Goal: Task Accomplishment & Management: Use online tool/utility

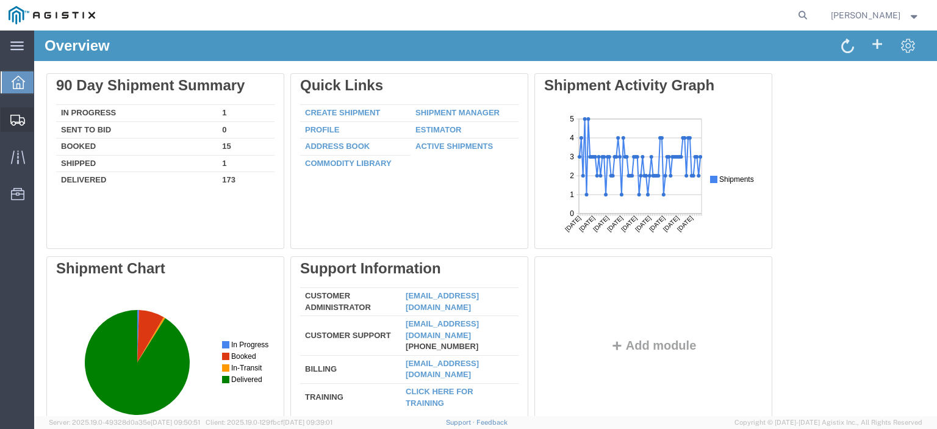
click at [0, 0] on span "Create from Template" at bounding box center [0, 0] width 0 height 0
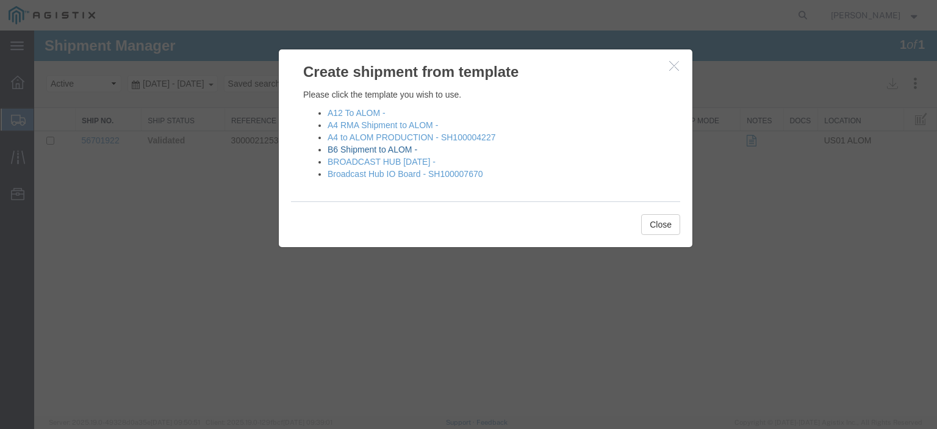
click at [367, 147] on link "B6 Shipment to ALOM -" at bounding box center [373, 150] width 90 height 10
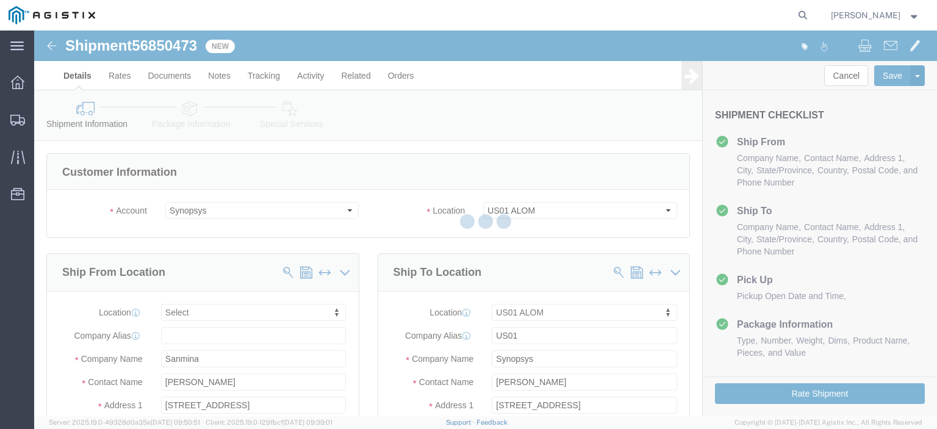
select select
select select "65511"
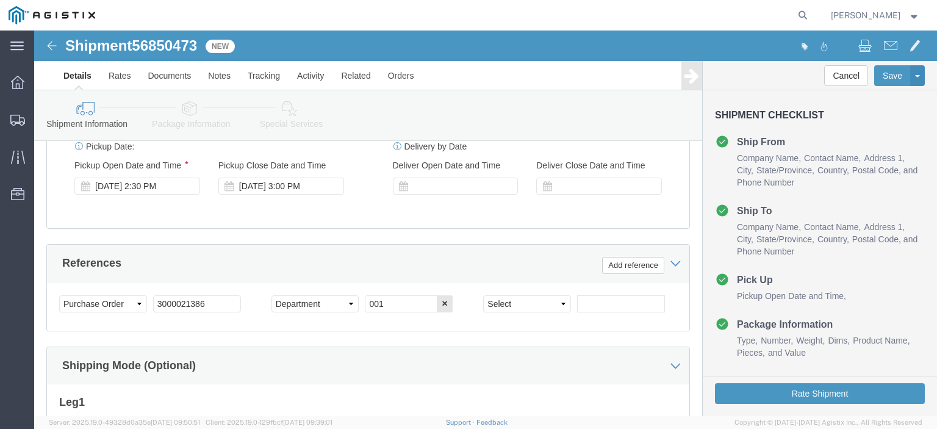
scroll to position [610, 0]
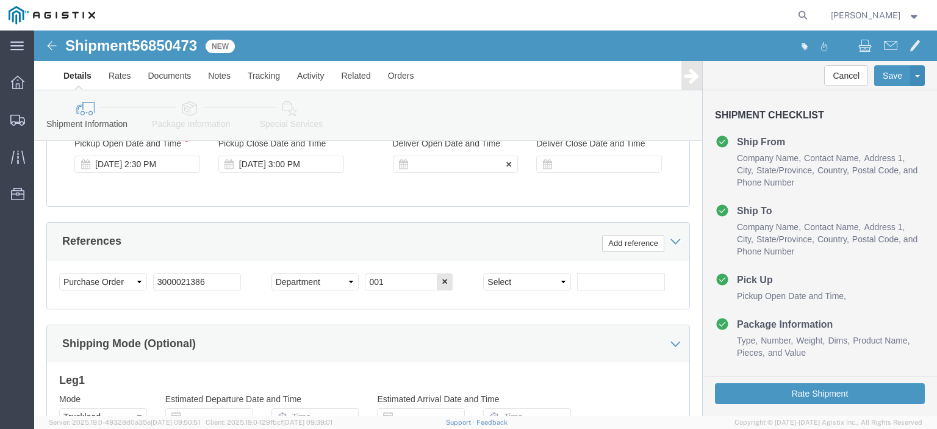
click div
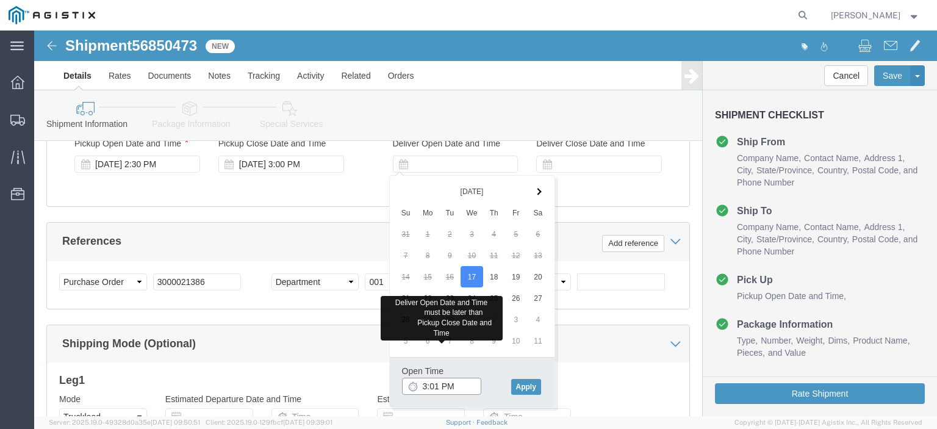
type input "3:01 PM"
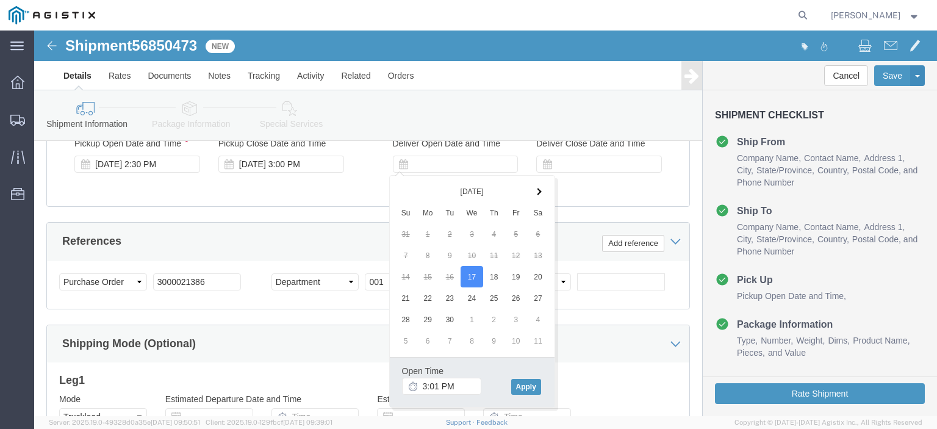
click div "Open Time 3:01 PM Sep 17 2025 4:00 PM - Sep 17 2025 4:00 PM Cancel Apply"
drag, startPoint x: 489, startPoint y: 352, endPoint x: 492, endPoint y: 344, distance: 8.3
click button "Apply"
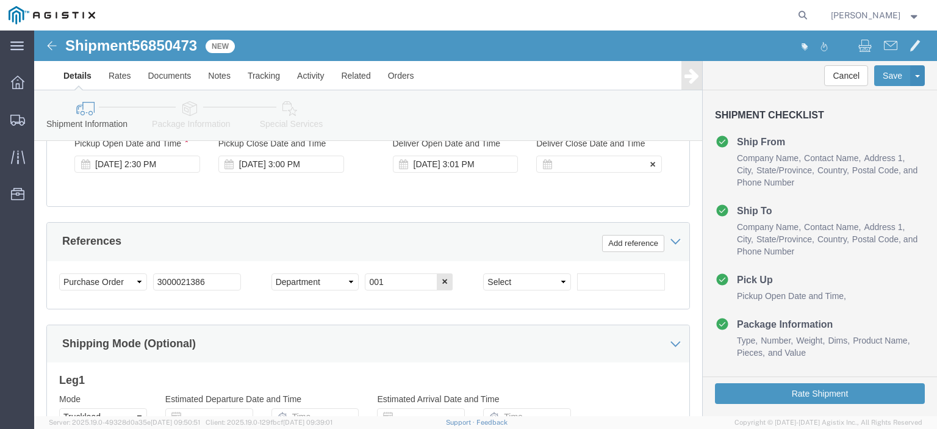
click div "Deliver Close Date Deliver Close Time Deliver Close Date and Time"
click div
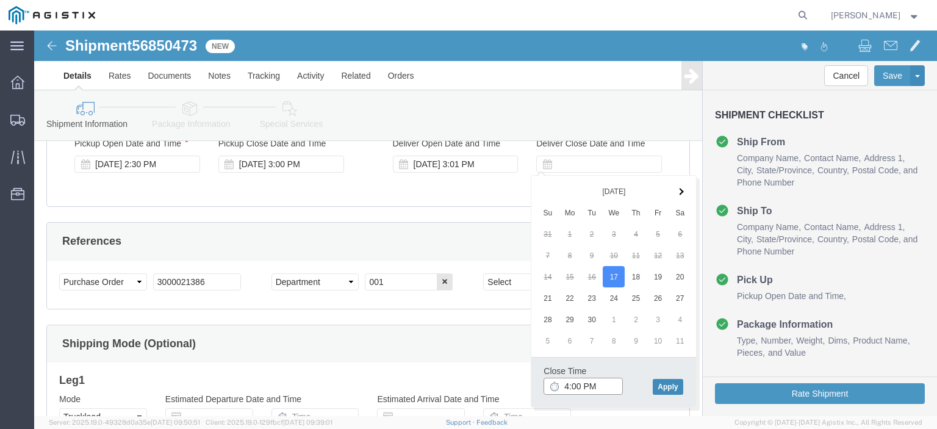
type input "4:00 PM"
click button "Apply"
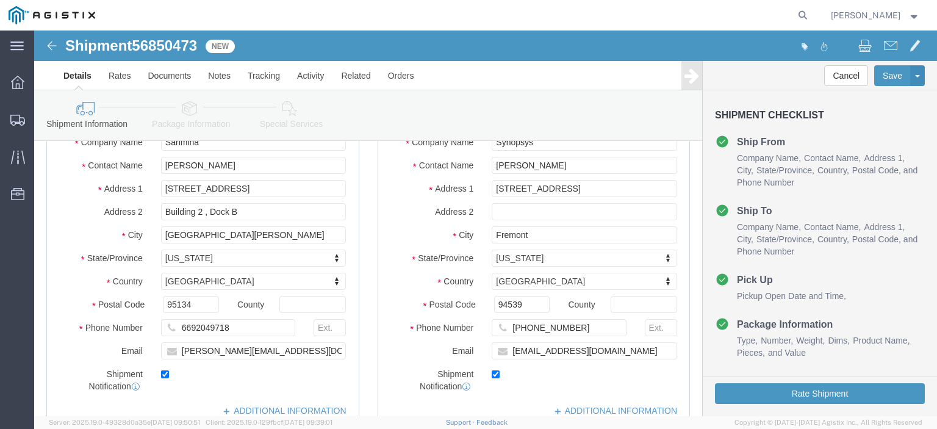
scroll to position [0, 0]
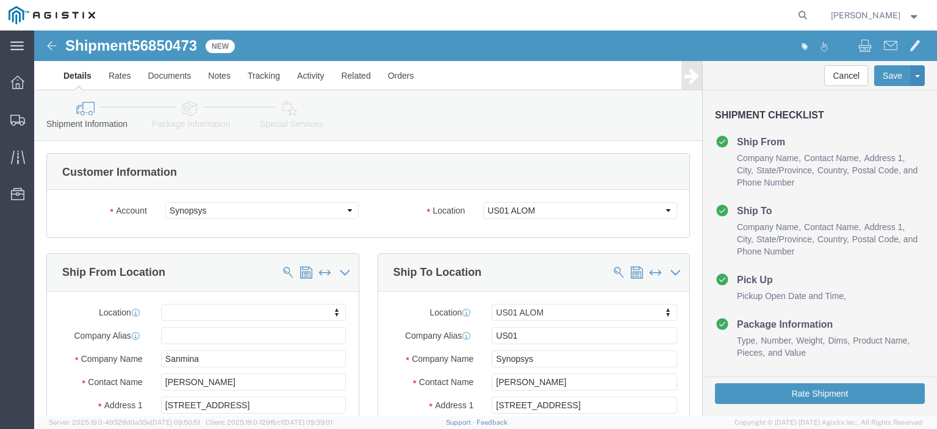
click icon
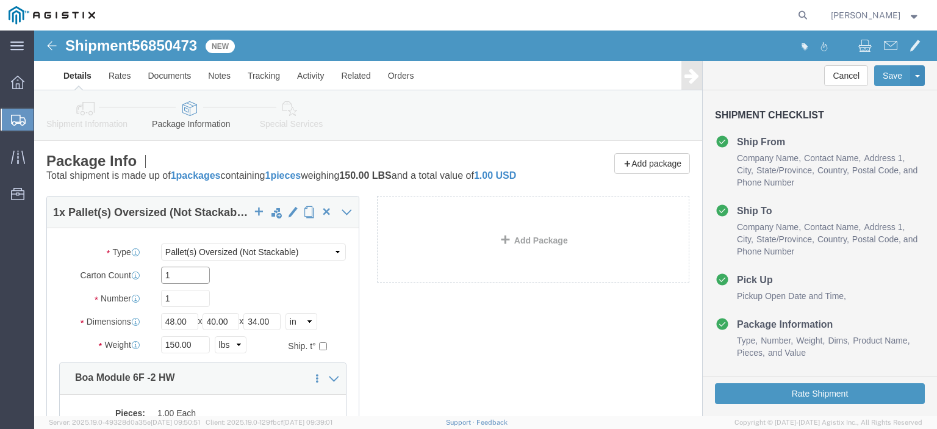
click input "1"
type input "5"
click input "1"
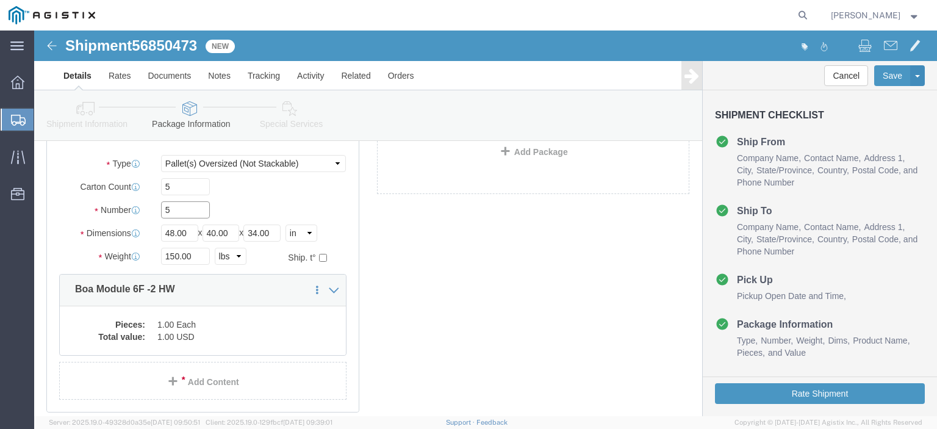
scroll to position [182, 0]
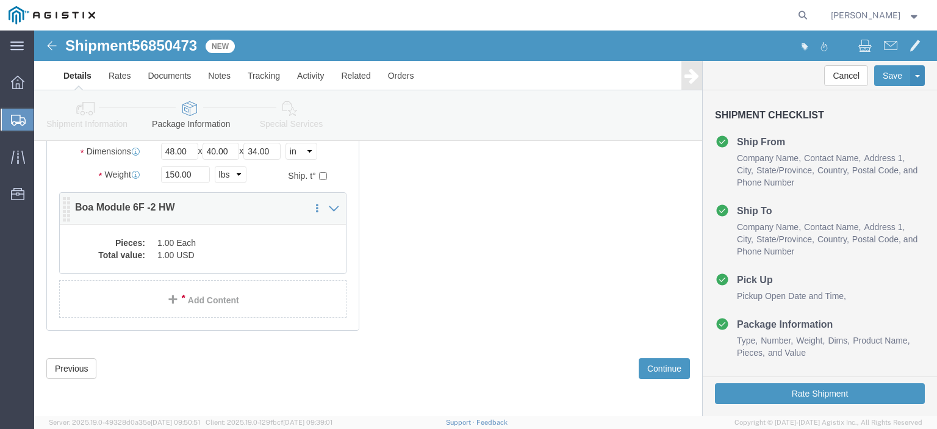
type input "5"
click dd "1.00 USD"
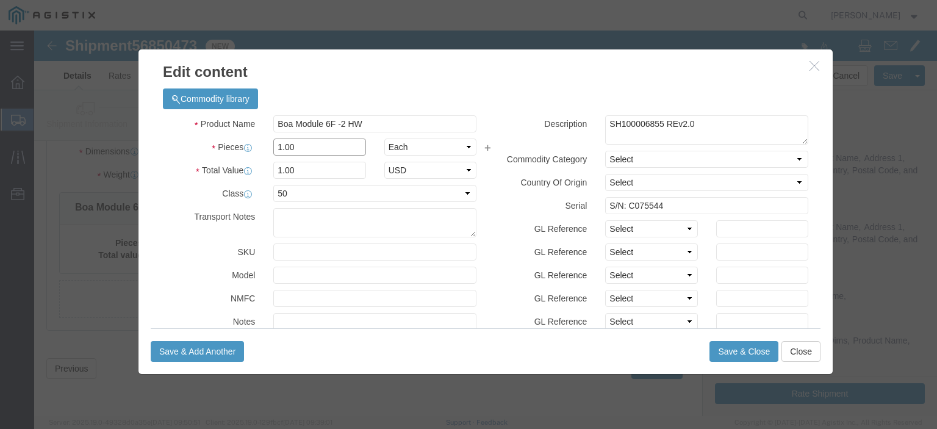
click input "1.00"
type input "5"
click input "S/N: C075544"
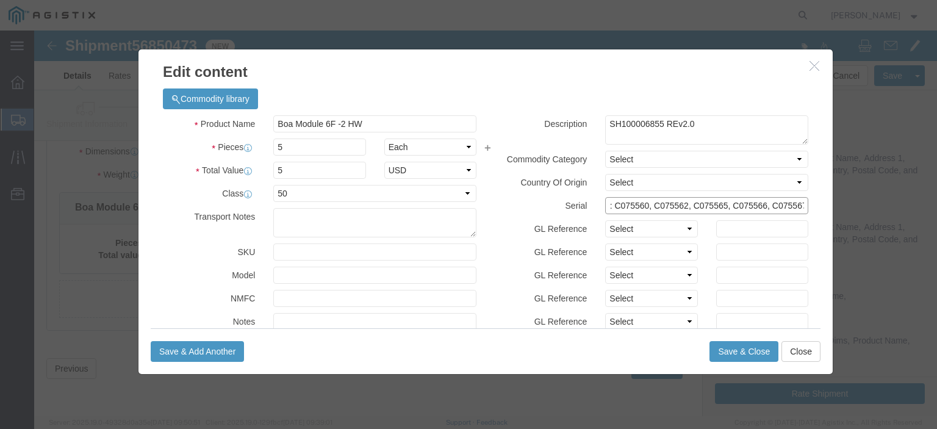
scroll to position [0, 19]
click input "S/N: C075560, C075562, C075565, C075566, C075567"
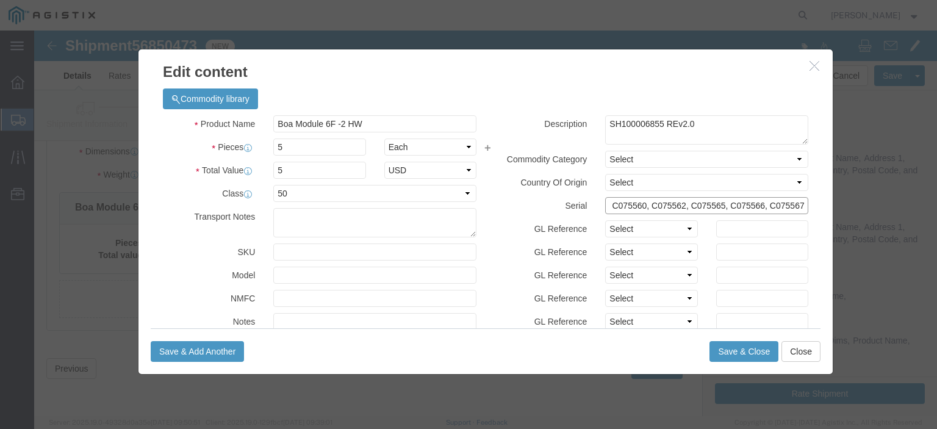
drag, startPoint x: 567, startPoint y: 174, endPoint x: 784, endPoint y: 169, distance: 216.6
click div "Commodity library Product Name Boa Module 6F -2 HW Pieces 5 Select Bag Barrels …"
type input "S/N: C075560, C075562, C075565, C075566, C075567"
click button "Save & Close"
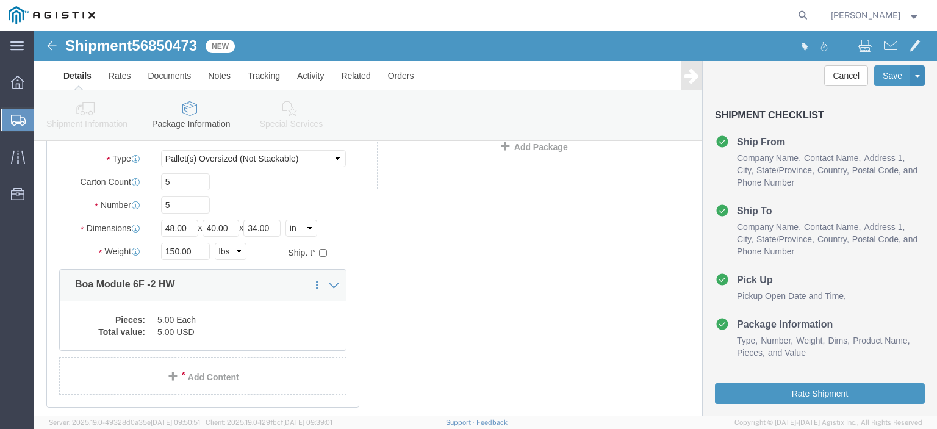
scroll to position [0, 0]
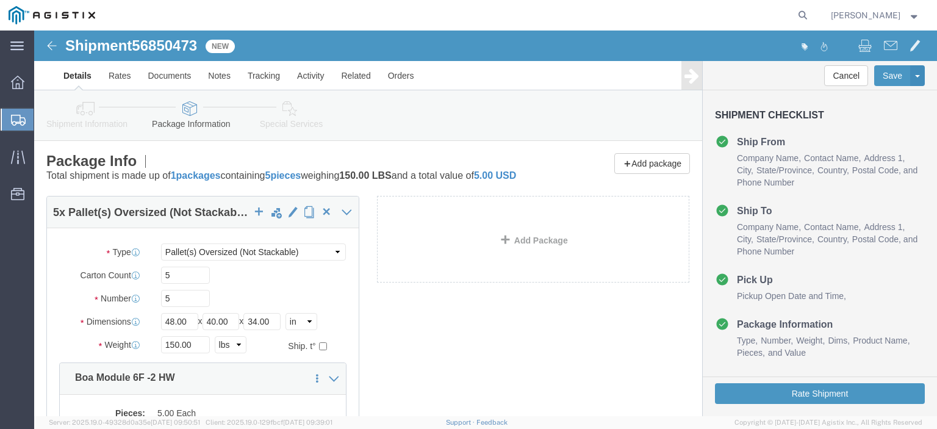
click icon
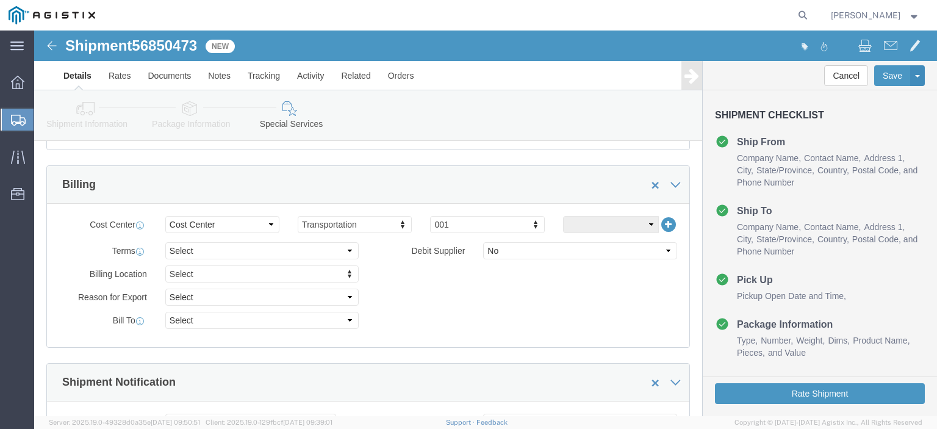
scroll to position [610, 0]
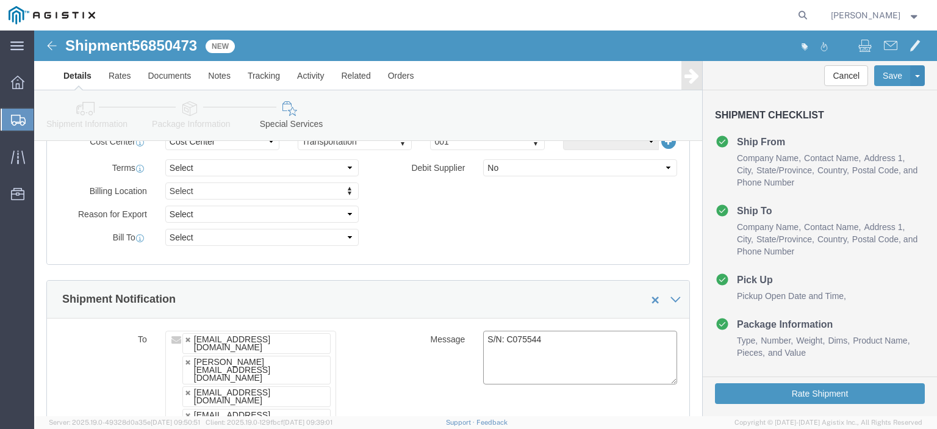
drag, startPoint x: 535, startPoint y: 314, endPoint x: 445, endPoint y: 311, distance: 89.7
click textarea "S/N: C075544"
paste textarea "60, C075562, C075565, C075566, C075567"
type textarea "S/N: C075560, C075562, C075565, C075566, C075567"
click div "Message S/N: C075544"
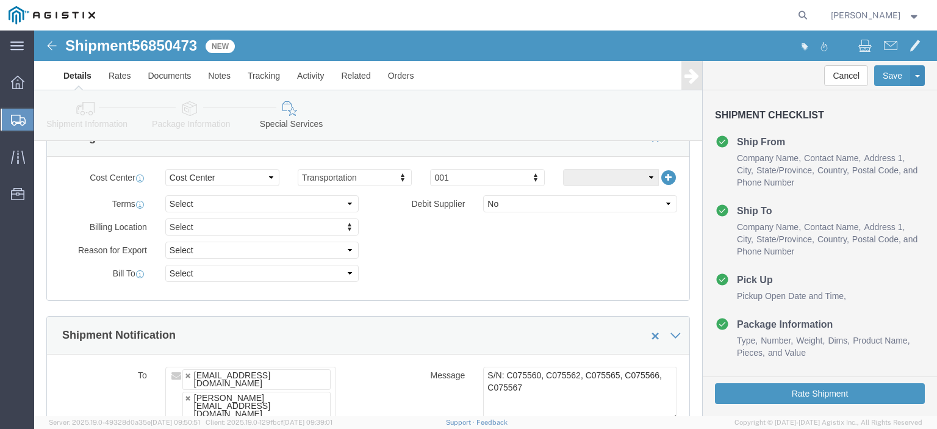
scroll to position [650, 0]
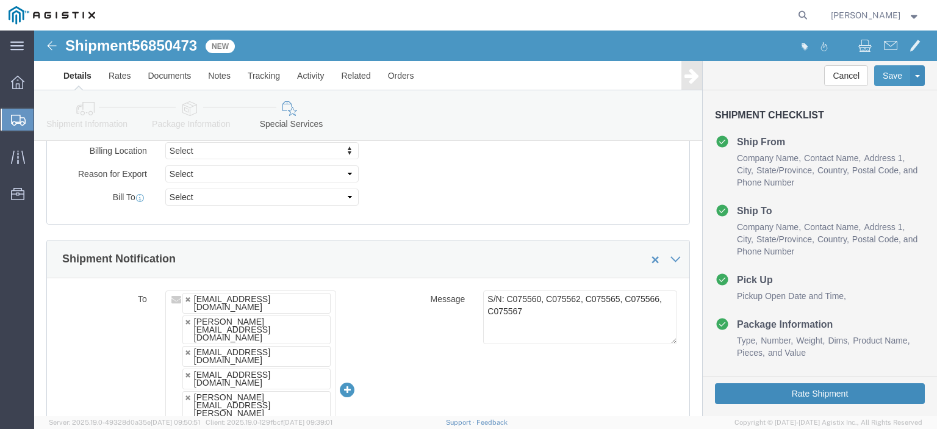
click button "Rate Shipment"
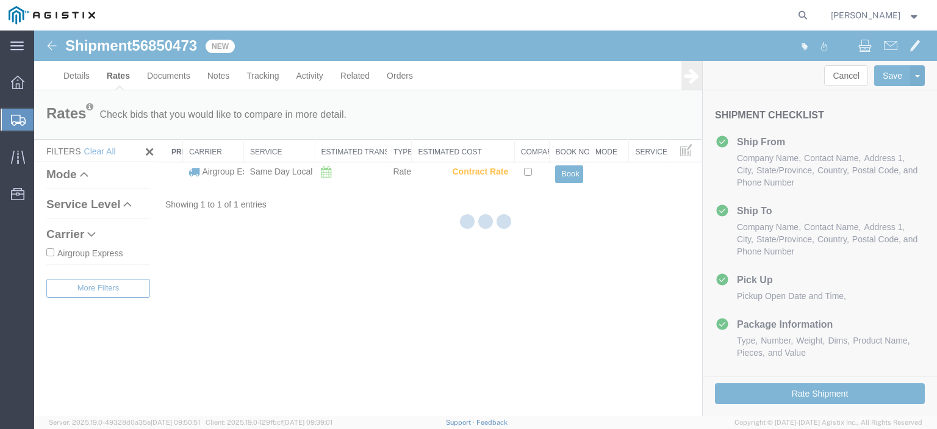
scroll to position [0, 0]
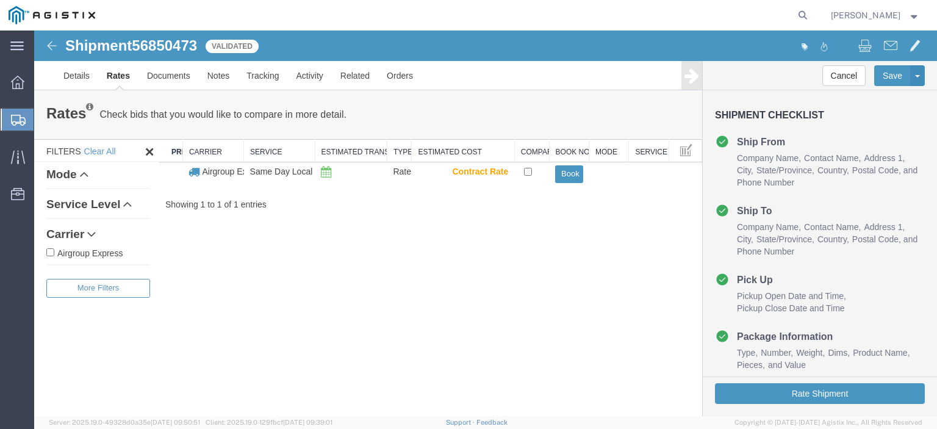
click at [132, 207] on icon at bounding box center [127, 204] width 9 height 9
click at [527, 174] on input "checkbox" at bounding box center [528, 172] width 8 height 8
checkbox input "true"
click at [569, 173] on button "Book" at bounding box center [568, 174] width 27 height 18
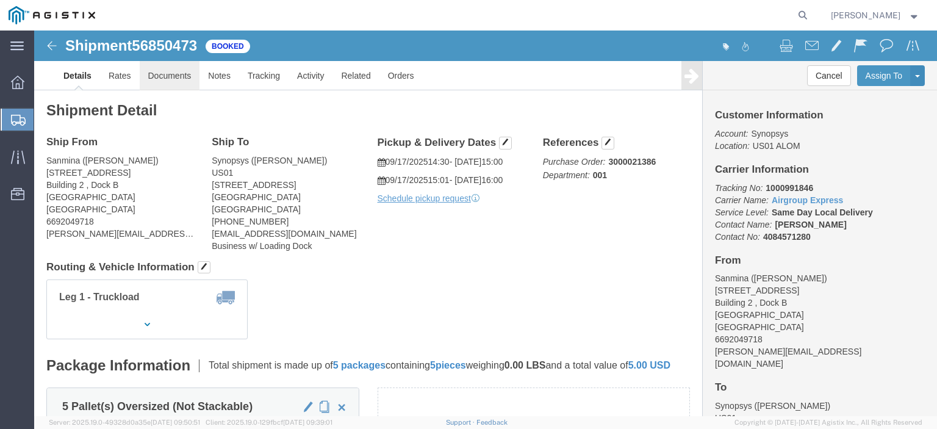
click link "Documents"
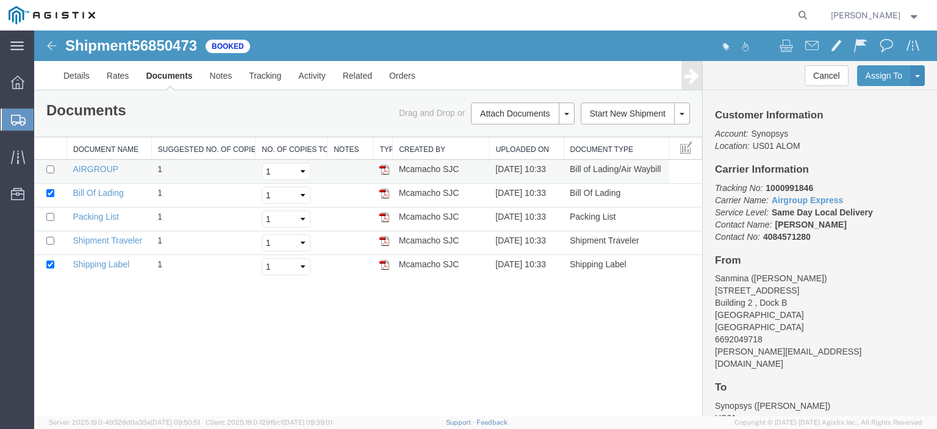
click at [88, 175] on td "AIRGROUP" at bounding box center [108, 172] width 85 height 24
click at [93, 170] on link "AIRGROUP" at bounding box center [95, 169] width 45 height 10
